Goal: Communication & Community: Answer question/provide support

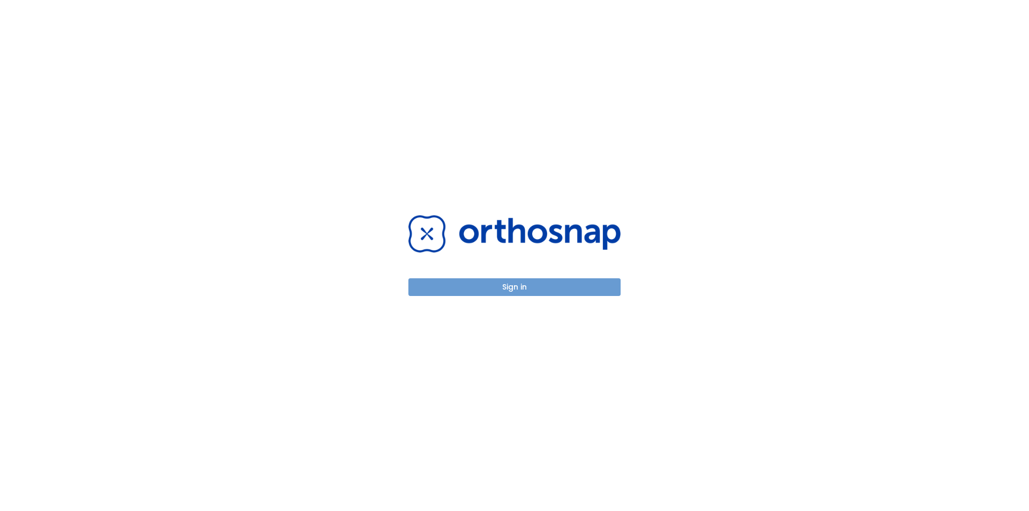
click at [536, 287] on button "Sign in" at bounding box center [514, 287] width 212 height 18
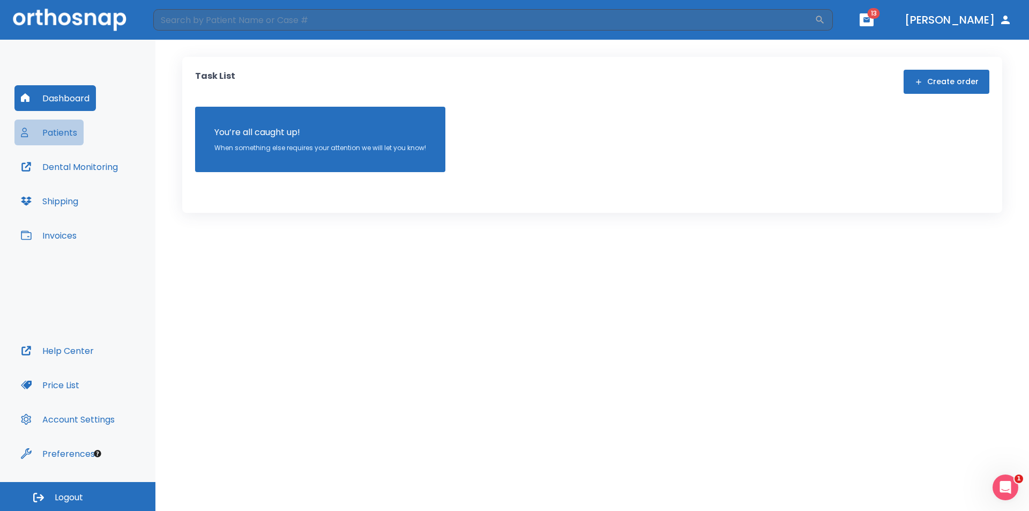
click at [62, 134] on button "Patients" at bounding box center [48, 132] width 69 height 26
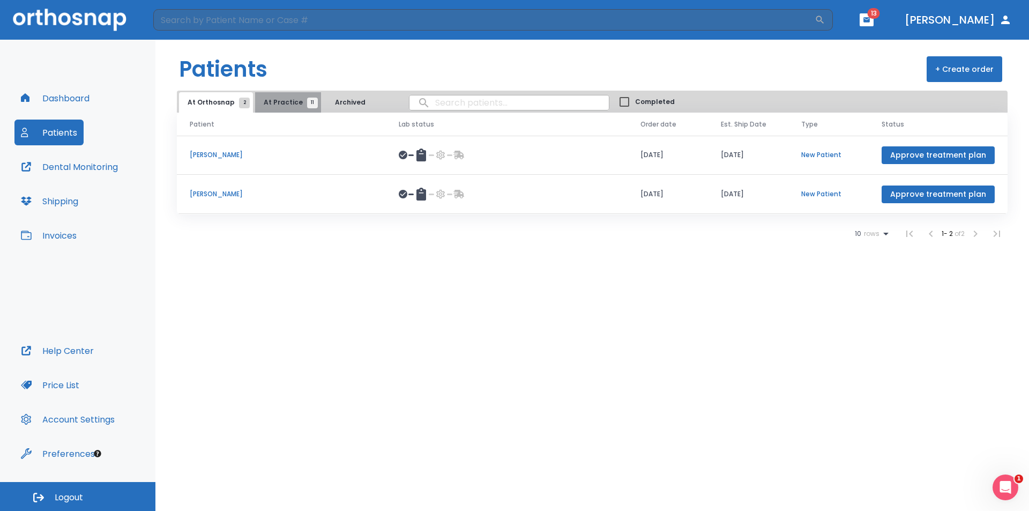
click at [307, 107] on span "11" at bounding box center [312, 103] width 11 height 11
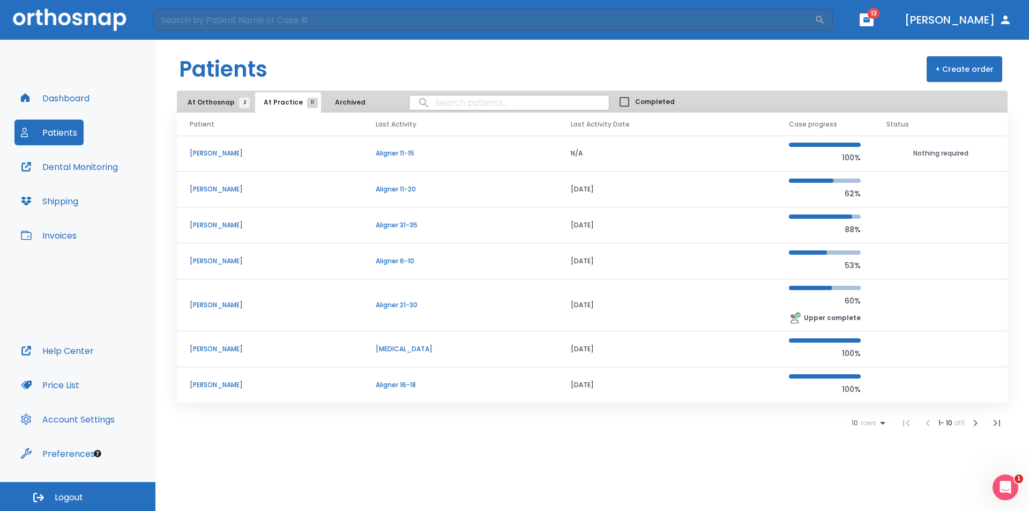
click at [218, 225] on p "[PERSON_NAME]" at bounding box center [270, 225] width 160 height 10
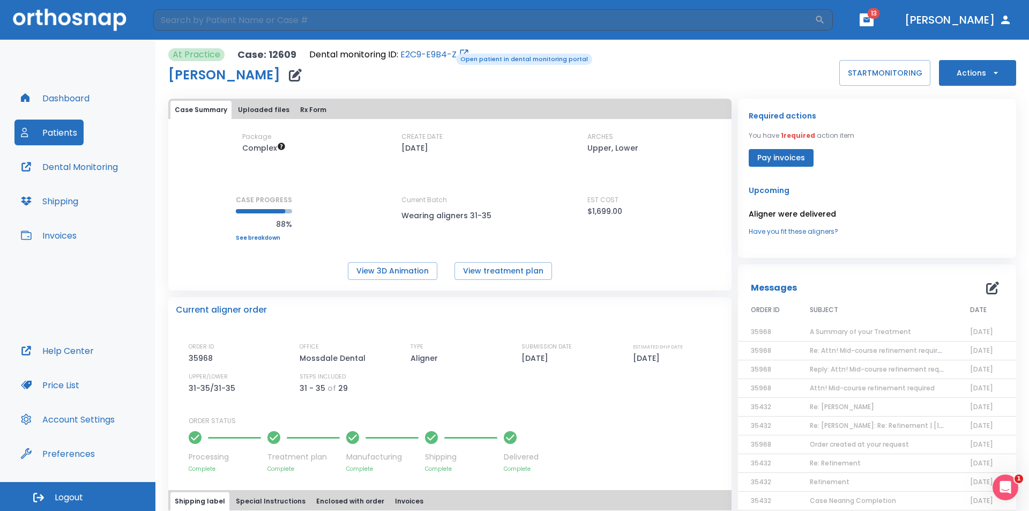
click at [448, 53] on link "E2C9-E9B4-Z" at bounding box center [428, 54] width 56 height 13
click at [790, 156] on button "Pay invoices" at bounding box center [780, 158] width 65 height 18
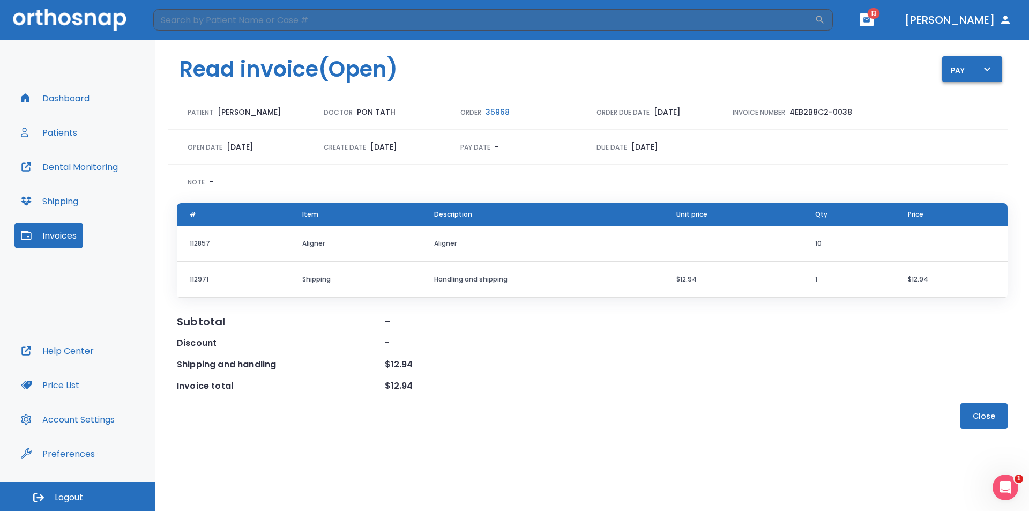
click at [982, 68] on icon "button" at bounding box center [986, 69] width 13 height 13
click at [982, 68] on div at bounding box center [514, 255] width 1029 height 511
click at [956, 74] on div "Pay" at bounding box center [971, 69] width 43 height 13
click at [963, 99] on p "Pay online by CC" at bounding box center [977, 100] width 55 height 10
click at [57, 128] on button "Patients" at bounding box center [48, 132] width 69 height 26
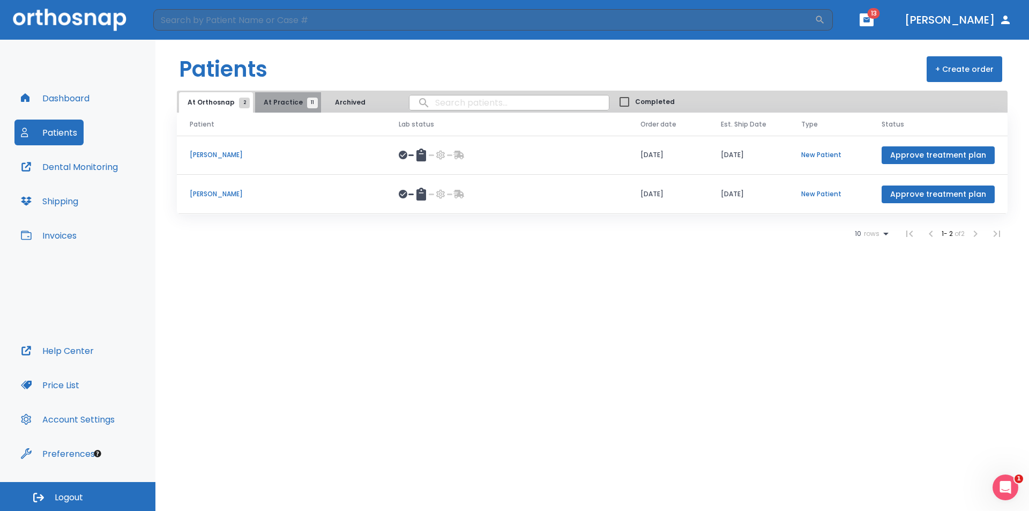
click at [289, 100] on span "At Practice 11" at bounding box center [288, 103] width 49 height 10
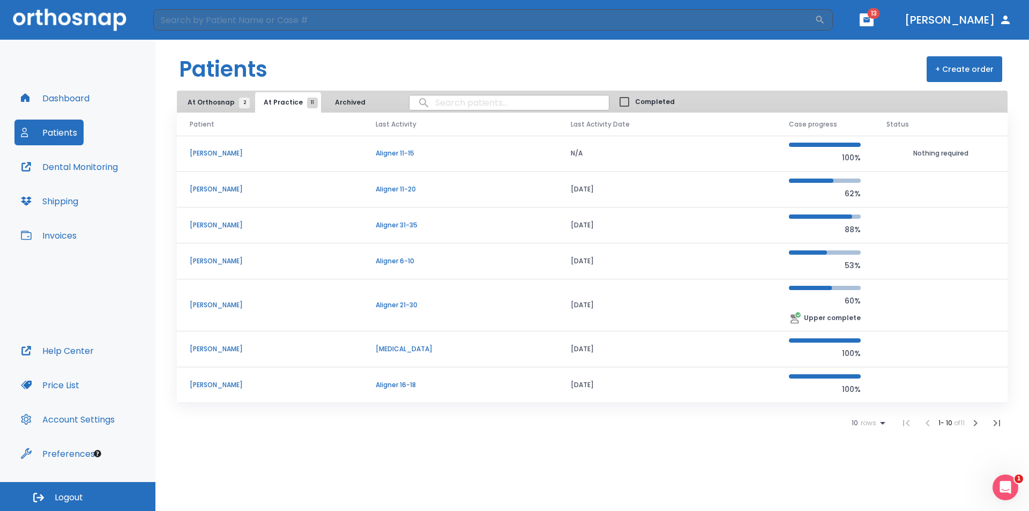
click at [228, 226] on p "[PERSON_NAME]" at bounding box center [270, 225] width 160 height 10
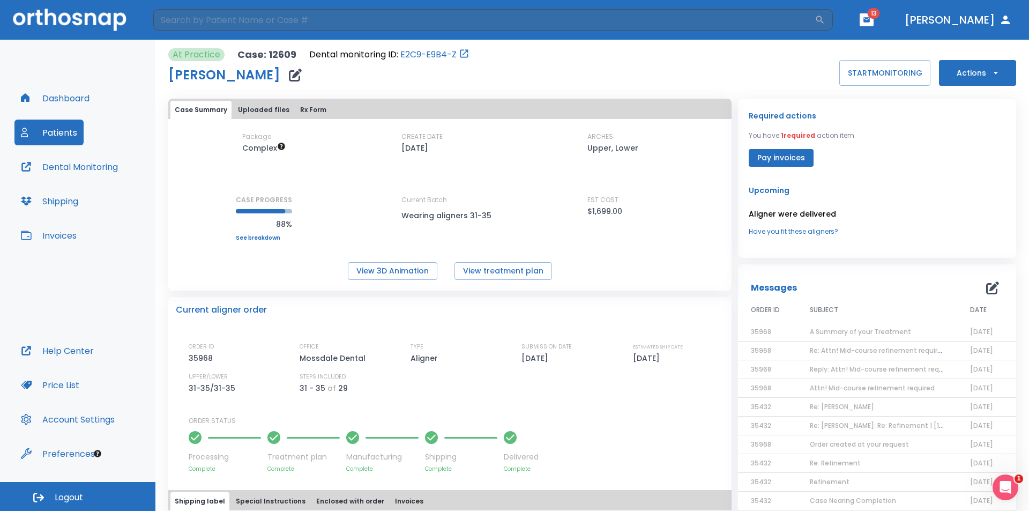
click at [992, 290] on button "button" at bounding box center [991, 287] width 21 height 21
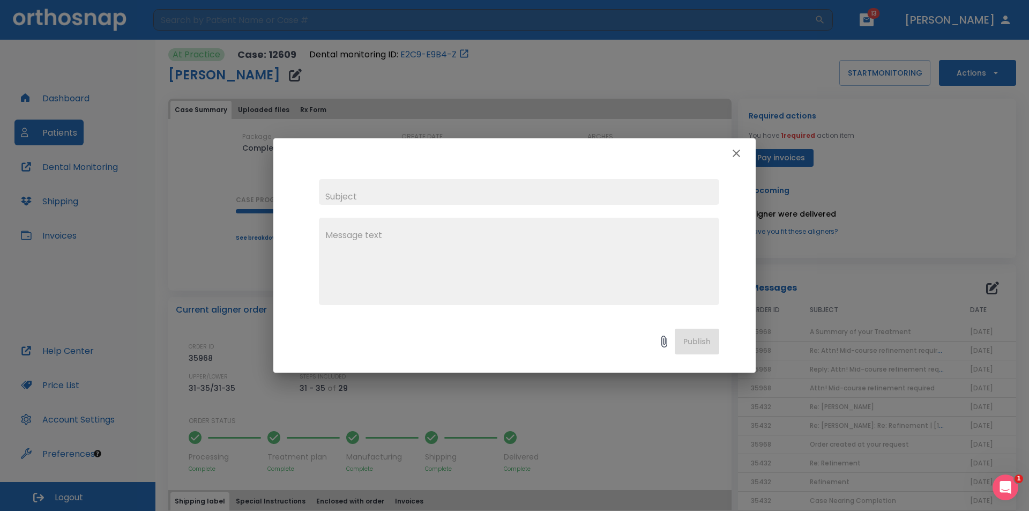
drag, startPoint x: 578, startPoint y: 176, endPoint x: 576, endPoint y: 184, distance: 8.3
click at [576, 178] on div "x" at bounding box center [514, 241] width 482 height 147
click at [729, 81] on div "x Publish" at bounding box center [514, 255] width 1029 height 511
click at [430, 200] on input "text" at bounding box center [519, 192] width 400 height 26
type input "Dental Monitoring"
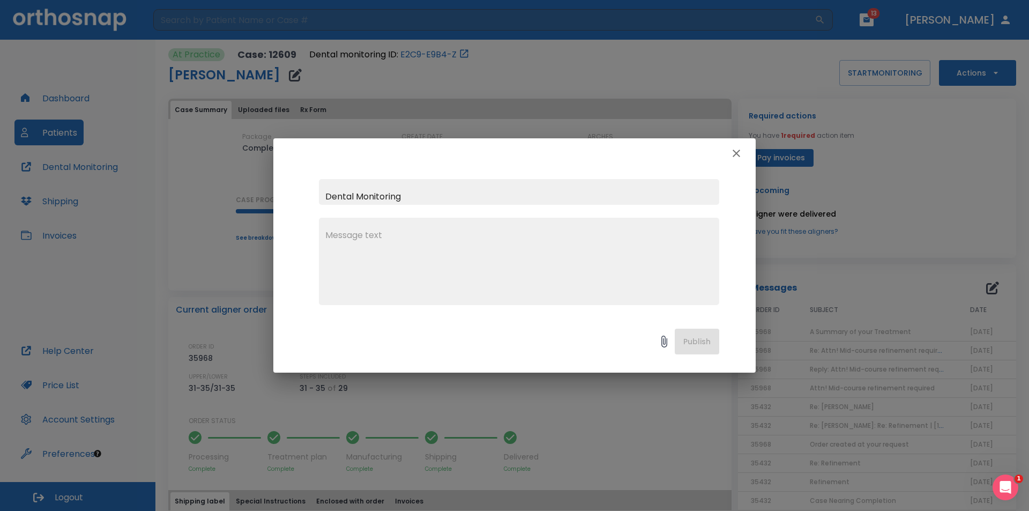
click at [404, 239] on textarea at bounding box center [518, 266] width 387 height 74
click at [355, 236] on textarea "Please" at bounding box center [518, 266] width 387 height 74
click at [568, 223] on div "Please x" at bounding box center [519, 261] width 400 height 87
type textarea "Patient requesting for dental monitoring to be renewed"
click at [698, 336] on button "Publish" at bounding box center [696, 341] width 44 height 26
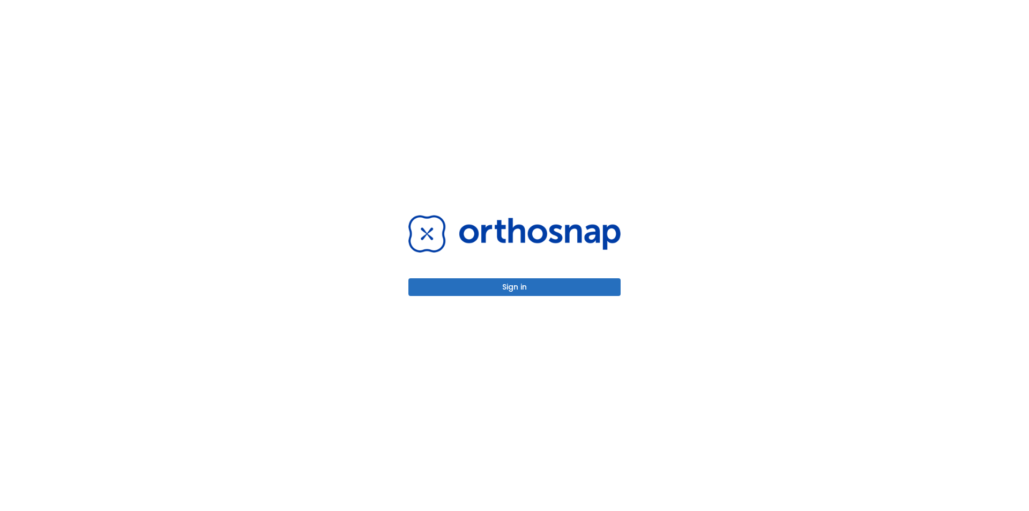
click at [571, 275] on div "Sign in" at bounding box center [514, 255] width 212 height 80
click at [573, 281] on button "Sign in" at bounding box center [514, 287] width 212 height 18
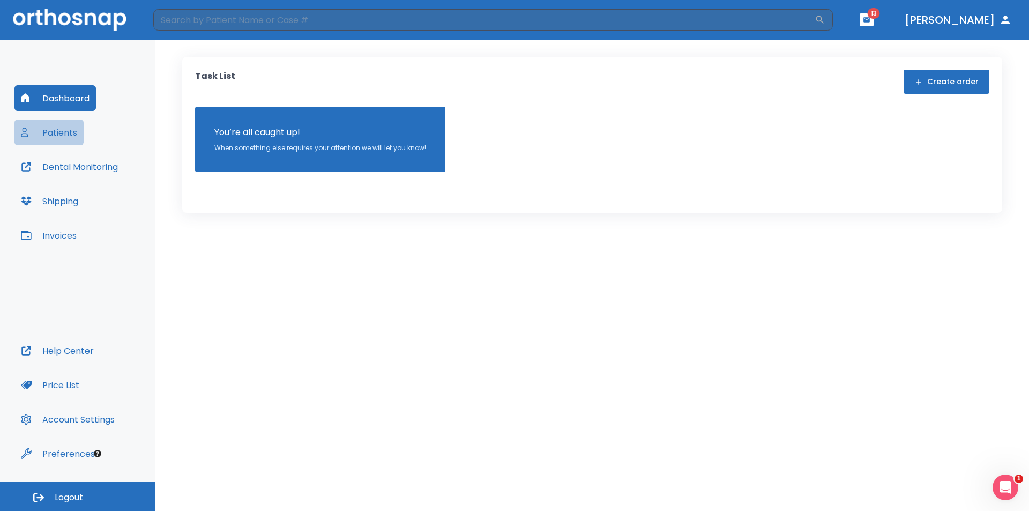
click at [63, 134] on button "Patients" at bounding box center [48, 132] width 69 height 26
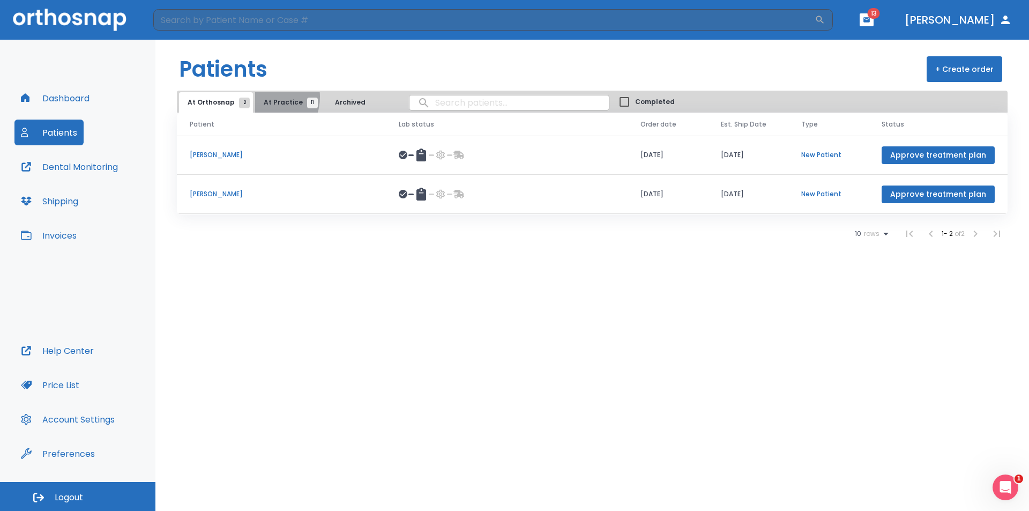
click at [260, 97] on button "At Practice 11" at bounding box center [288, 102] width 66 height 20
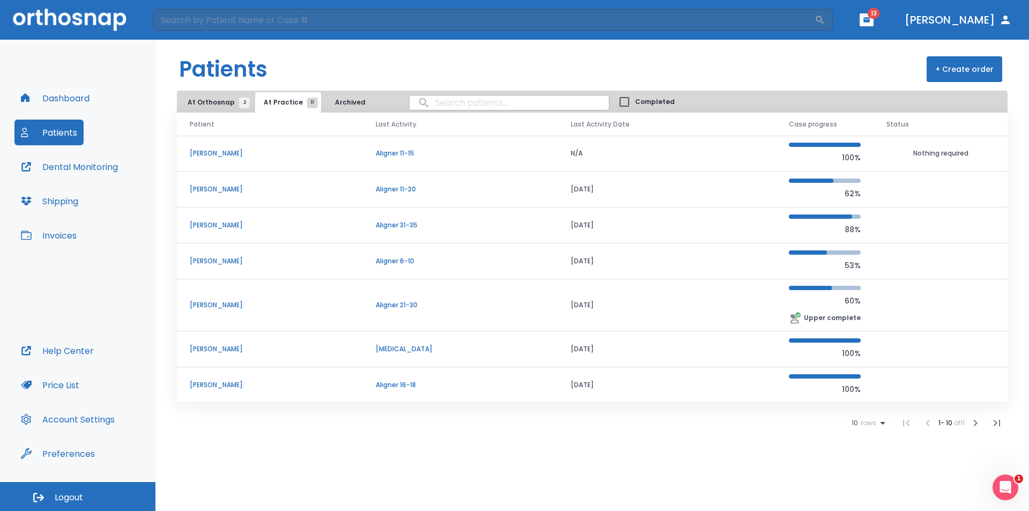
click at [216, 221] on p "[PERSON_NAME]" at bounding box center [270, 225] width 160 height 10
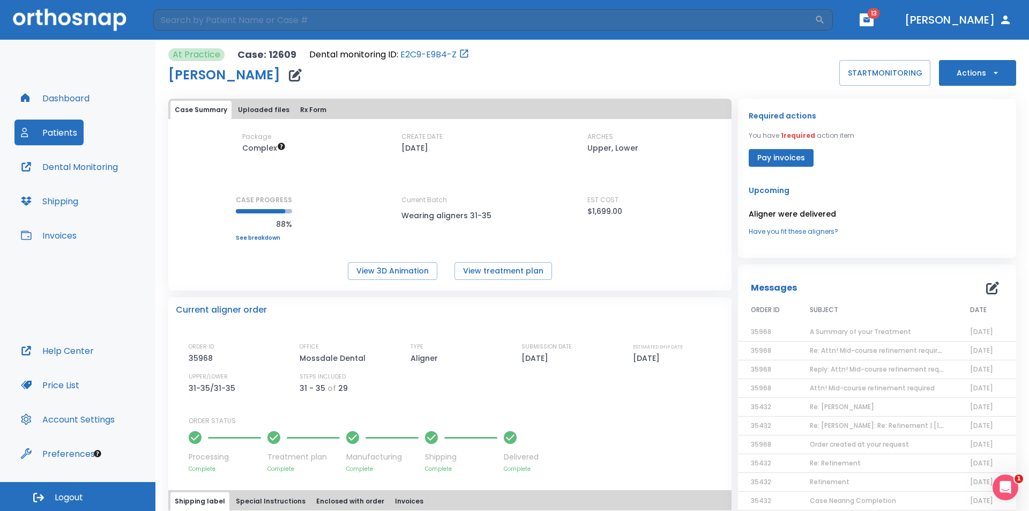
click at [989, 286] on icon "button" at bounding box center [992, 287] width 13 height 13
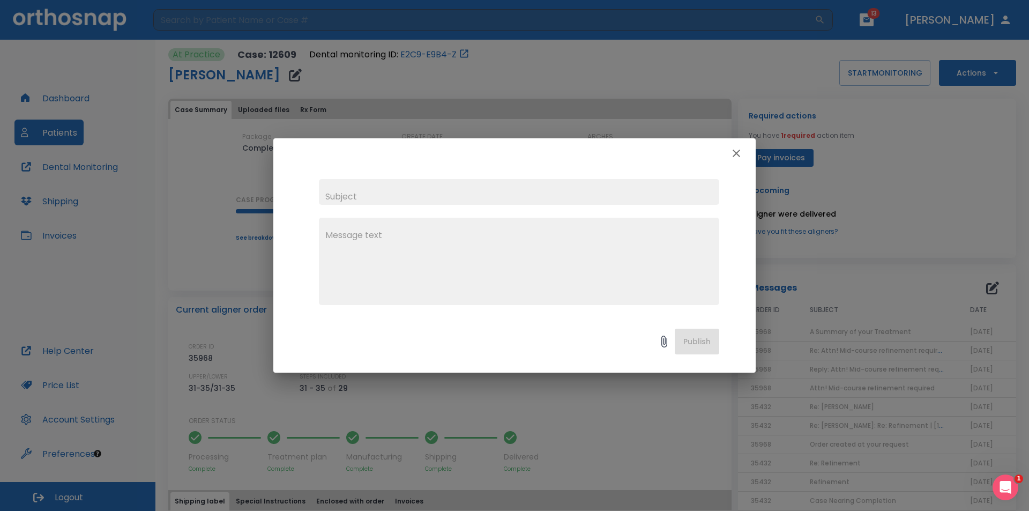
click at [524, 198] on input "text" at bounding box center [519, 192] width 400 height 26
type input "Dental Monitoring"
click at [471, 254] on textarea at bounding box center [518, 266] width 387 height 74
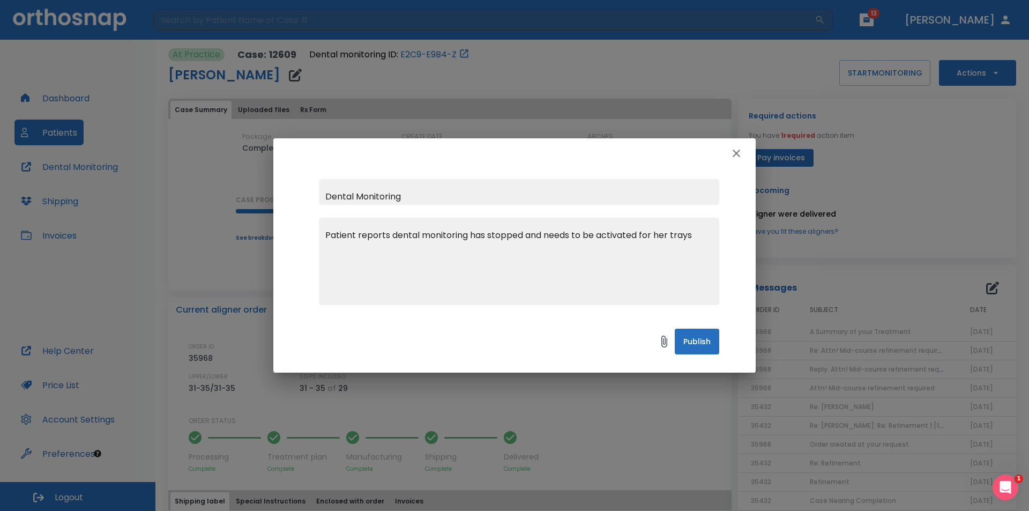
click at [670, 230] on textarea "Patient reports dental monitoring has stopped and needs to be activated for her…" at bounding box center [518, 266] width 387 height 74
type textarea "Patient reports dental monitoring has stopped and needs to be activated for her…"
click at [698, 338] on button "Publish" at bounding box center [696, 341] width 44 height 26
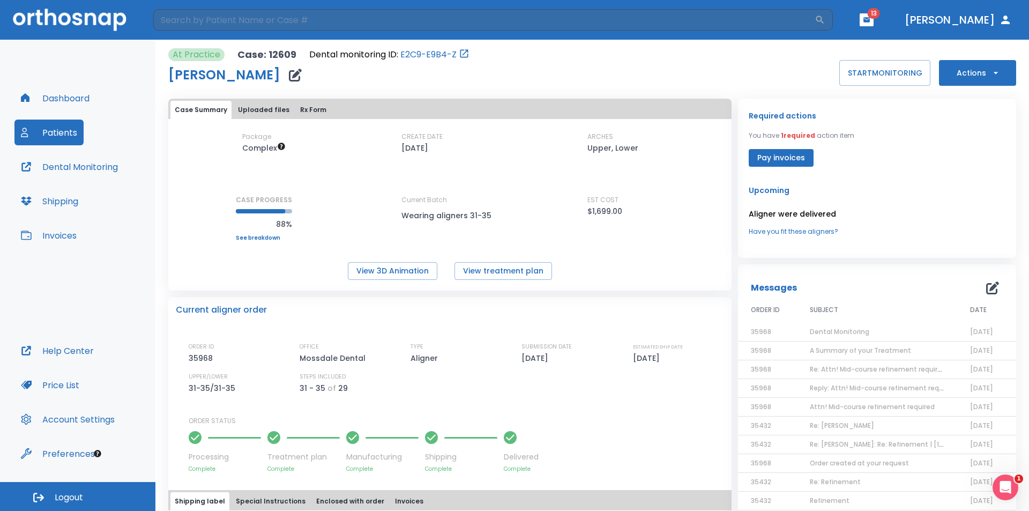
click at [880, 18] on span "13" at bounding box center [873, 13] width 12 height 11
